Goal: Communication & Community: Answer question/provide support

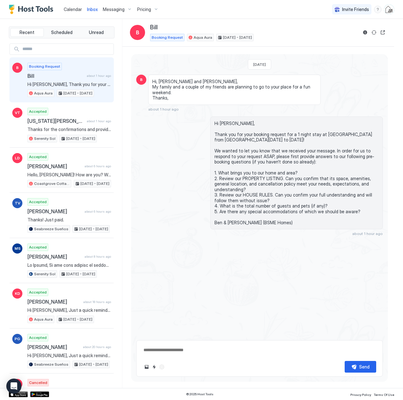
click at [70, 86] on span "Hi [PERSON_NAME], Thank you for your booking request for a 1 night stay at [GEO…" at bounding box center [68, 85] width 83 height 6
type textarea "*"
click at [72, 11] on span "Calendar" at bounding box center [73, 9] width 18 height 5
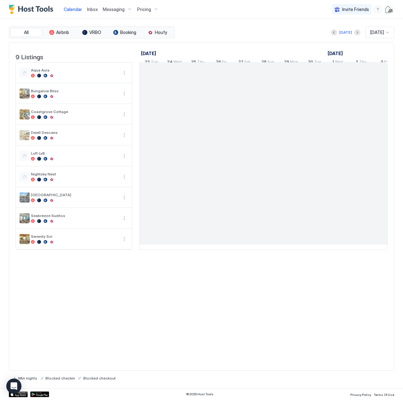
scroll to position [0, 350]
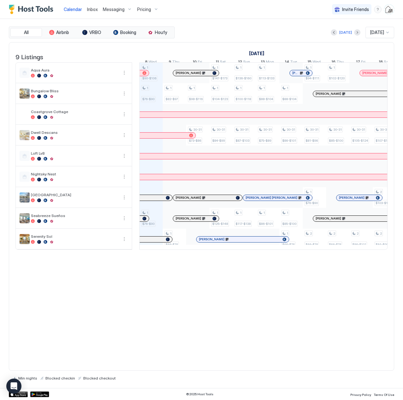
click at [94, 8] on span "Inbox" at bounding box center [92, 9] width 11 height 5
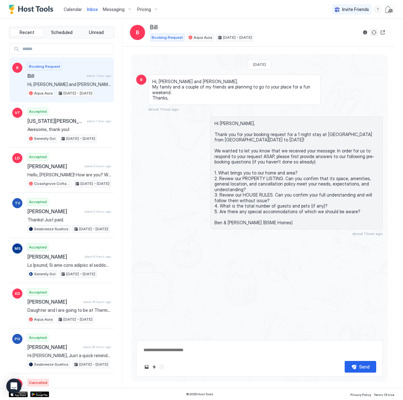
click at [374, 33] on button "Sync reservation" at bounding box center [374, 33] width 8 height 8
